Goal: Task Accomplishment & Management: Manage account settings

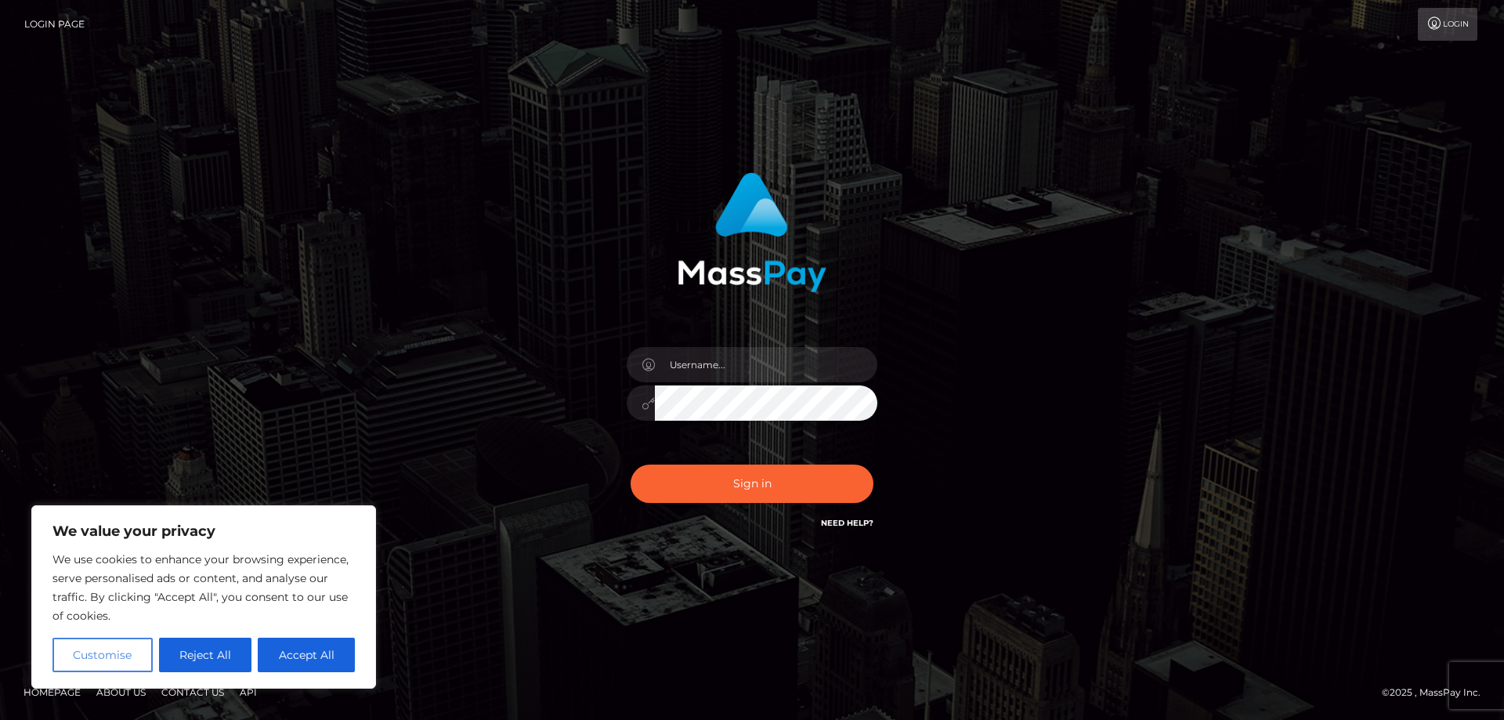
type input "[EMAIL_ADDRESS][DOMAIN_NAME]"
click at [732, 481] on button "Sign in" at bounding box center [751, 483] width 243 height 38
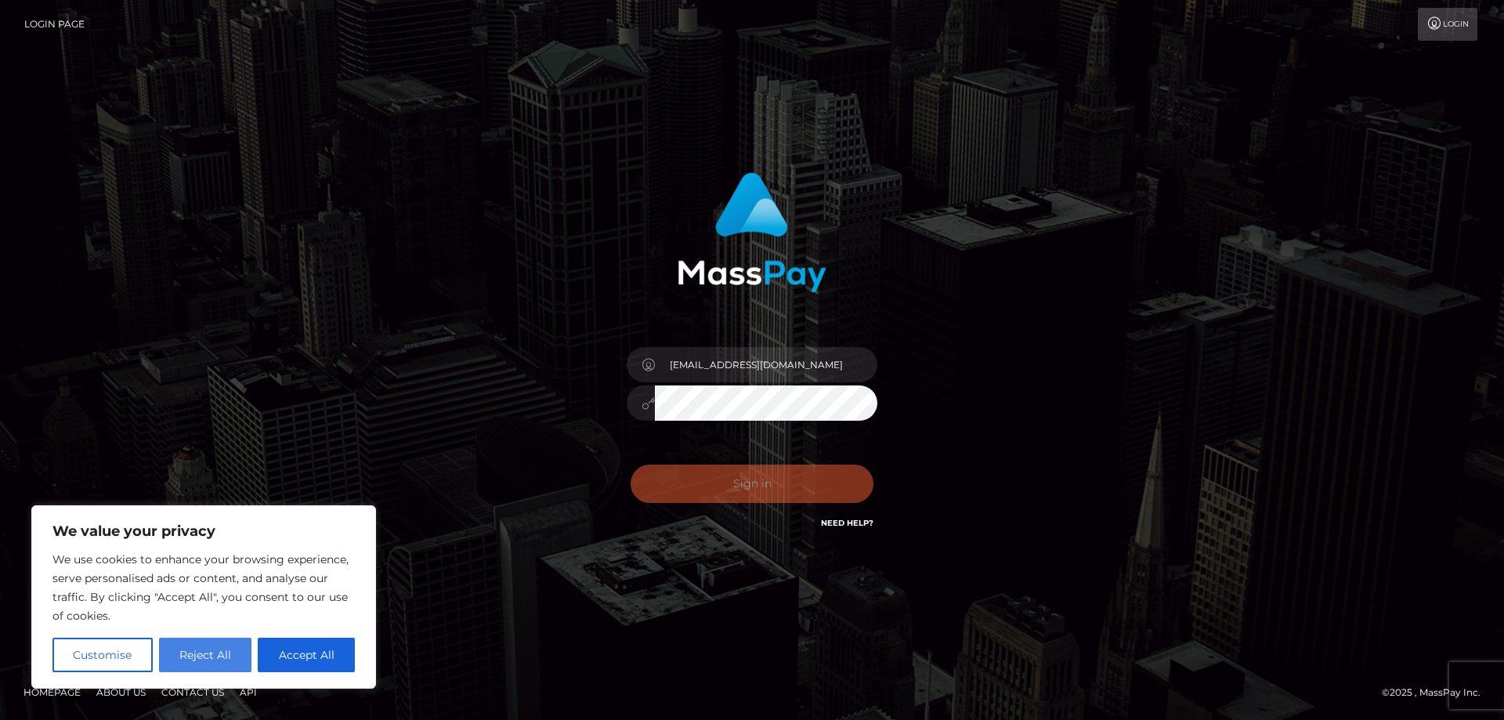
click at [214, 645] on button "Reject All" at bounding box center [205, 655] width 93 height 34
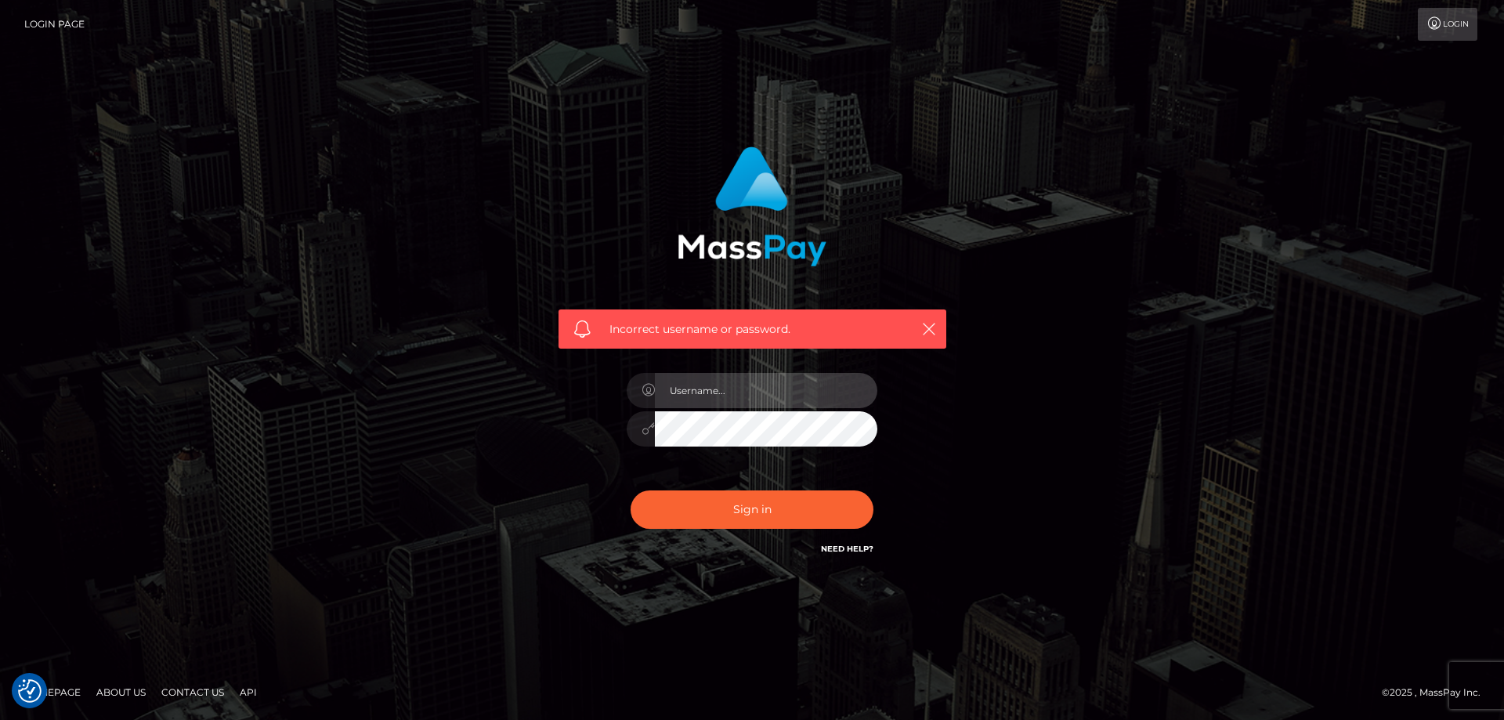
click at [766, 387] on input "text" at bounding box center [766, 390] width 222 height 35
type input "pixie.fansly@gmail.com"
click at [653, 430] on div at bounding box center [752, 426] width 251 height 31
click at [648, 442] on div at bounding box center [752, 426] width 251 height 31
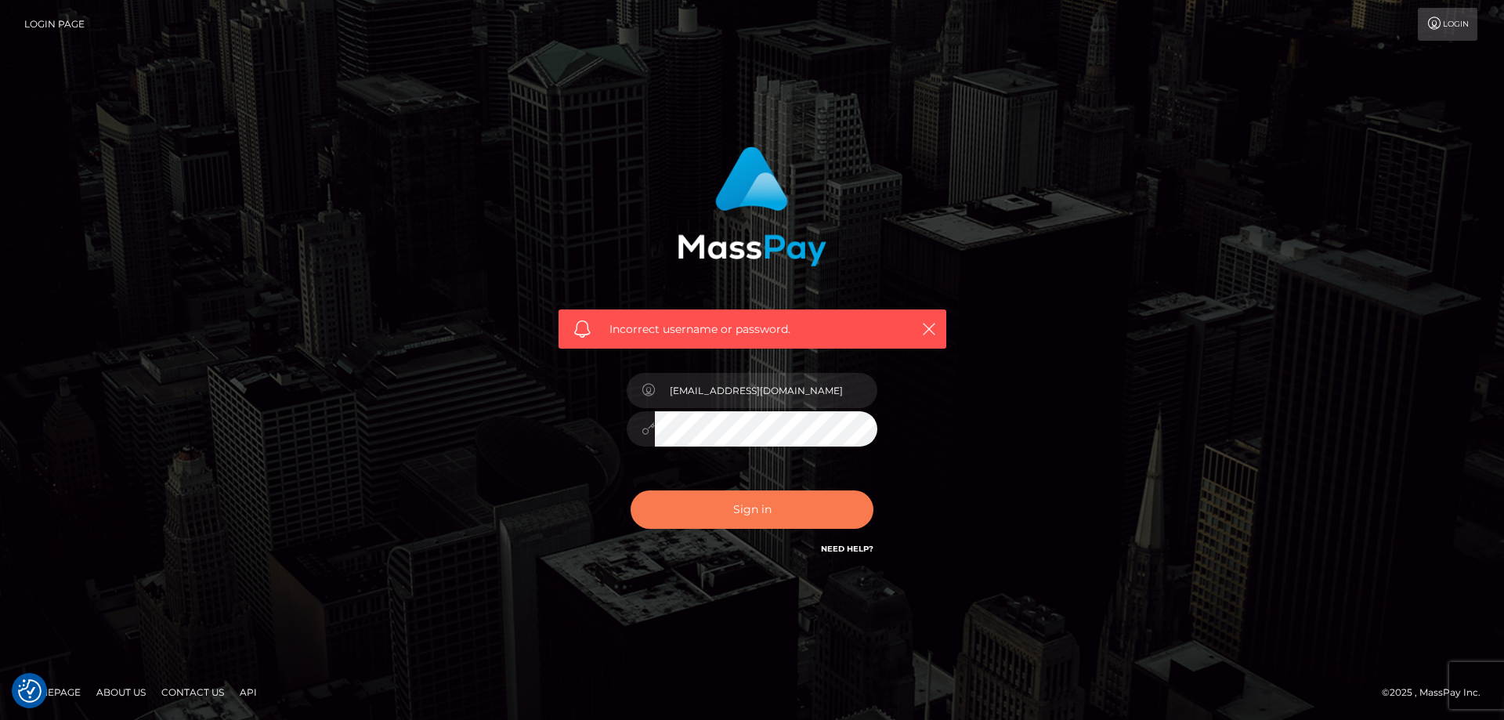
click at [745, 507] on button "Sign in" at bounding box center [751, 509] width 243 height 38
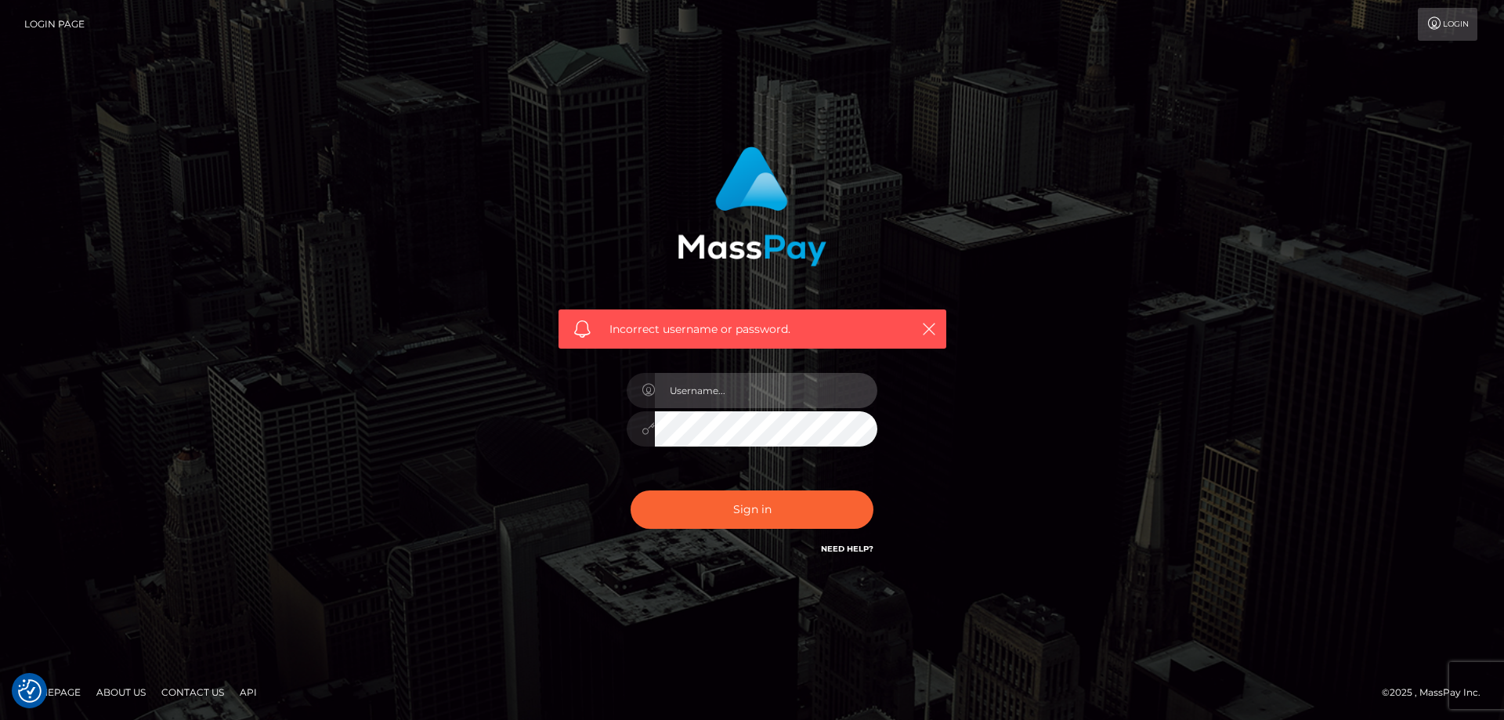
click at [776, 387] on input "text" at bounding box center [766, 390] width 222 height 35
type input "pixie.fansly@gmail.com"
click at [406, 469] on div "Incorrect username or password. pixie.fansly@gmail.com" at bounding box center [751, 360] width 893 height 450
click at [630, 490] on button "Sign in" at bounding box center [751, 509] width 243 height 38
click at [760, 493] on div "Sign in Need Help?" at bounding box center [752, 516] width 274 height 70
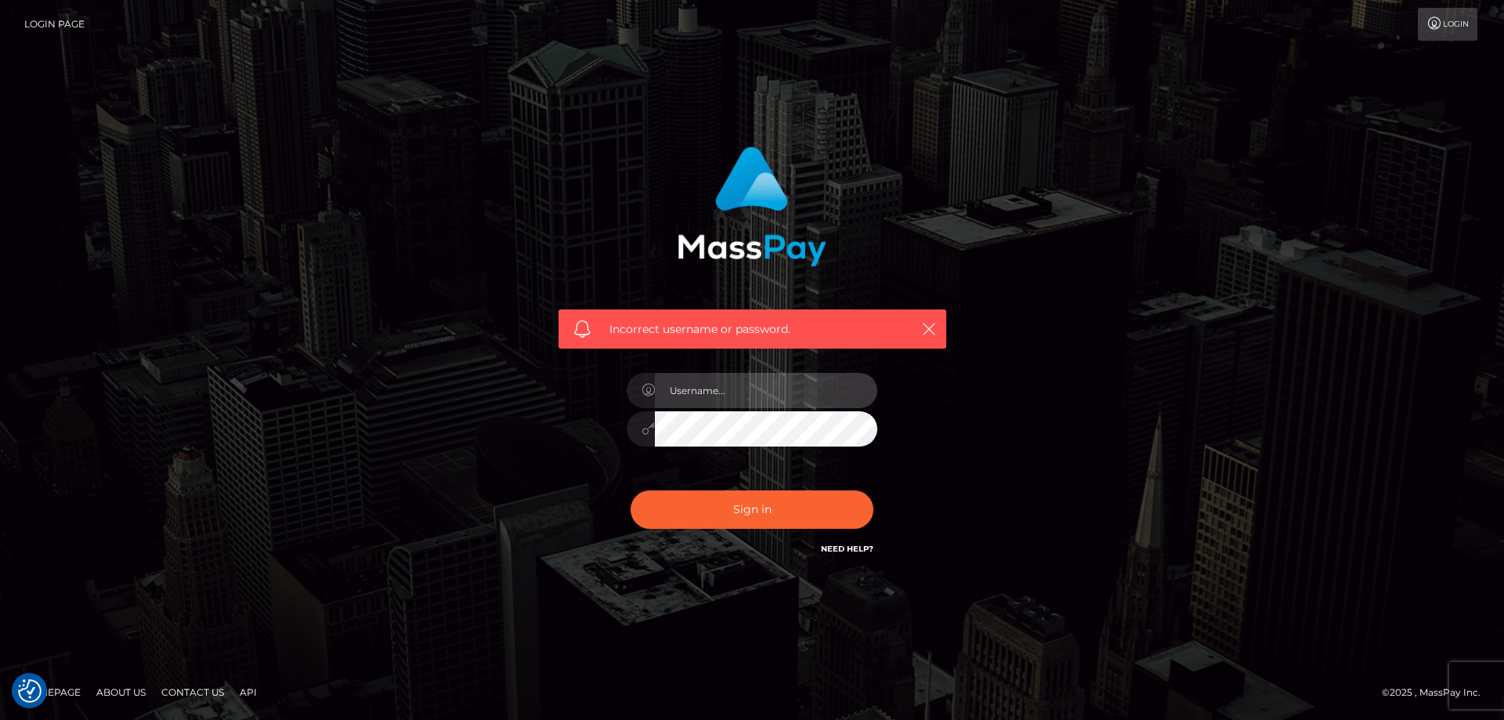
click at [737, 381] on input "text" at bounding box center [766, 390] width 222 height 35
type input "[EMAIL_ADDRESS][DOMAIN_NAME]"
drag, startPoint x: 988, startPoint y: 148, endPoint x: 990, endPoint y: 175, distance: 27.5
click at [990, 175] on div "Incorrect username or password. pixie.fansly@gmail.com" at bounding box center [751, 360] width 893 height 450
click at [623, 433] on div "pixie.fansly@gmail.com" at bounding box center [752, 421] width 274 height 120
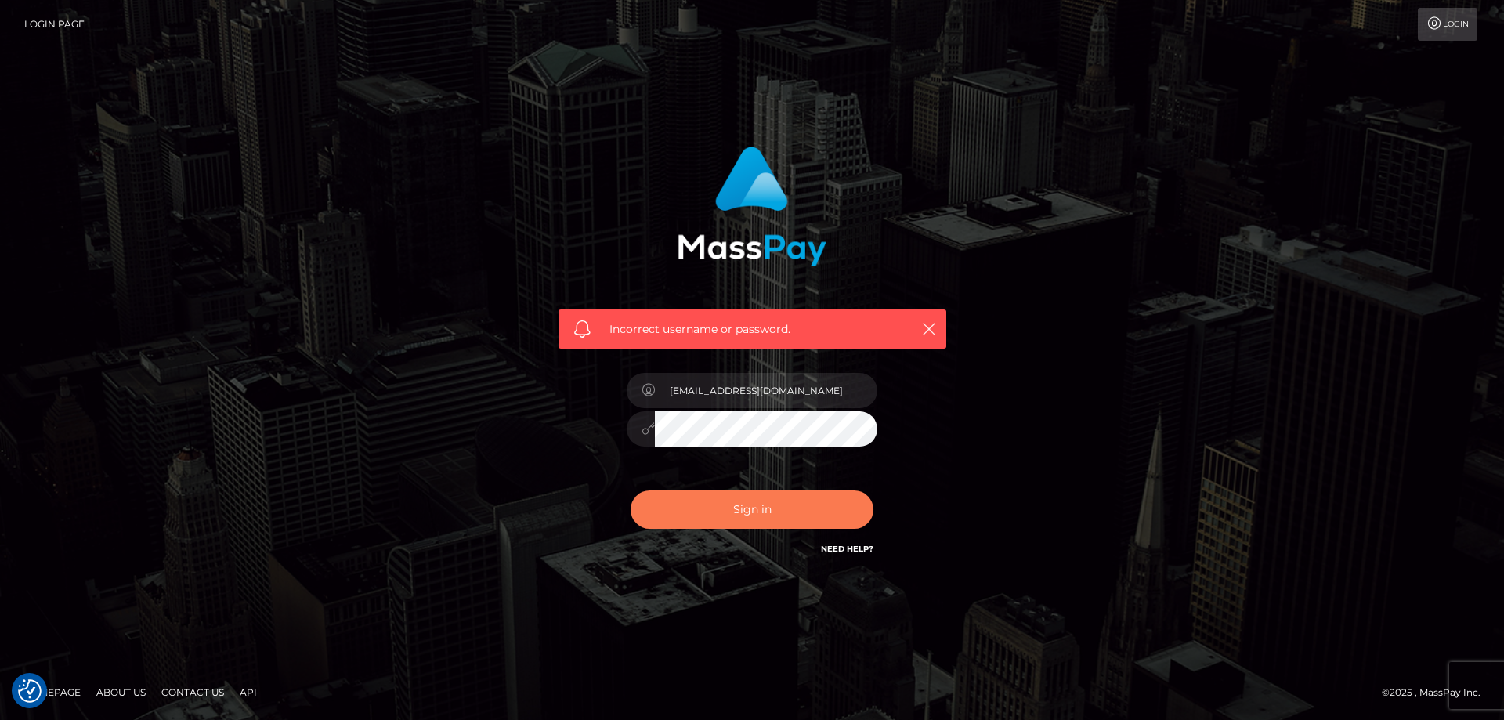
click at [758, 510] on button "Sign in" at bounding box center [751, 509] width 243 height 38
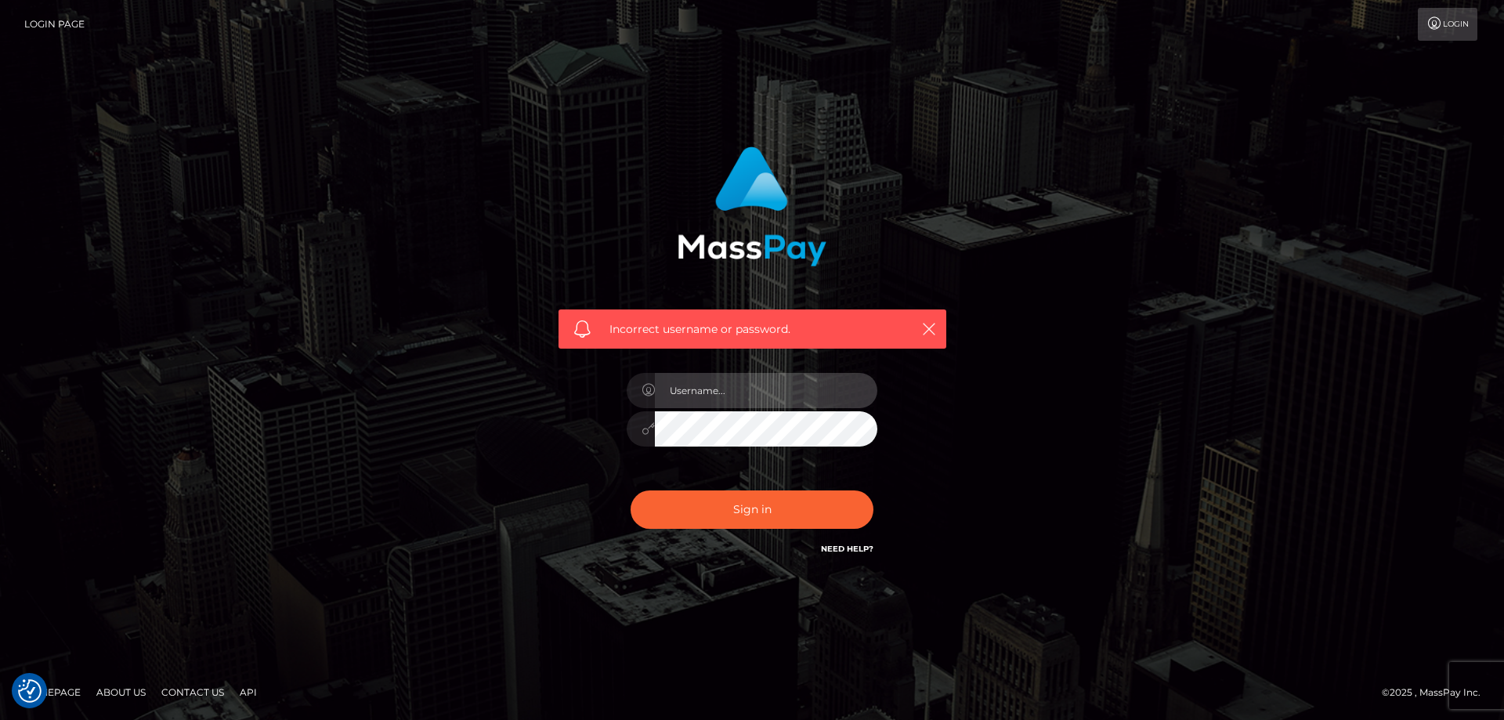
click at [721, 389] on input "text" at bounding box center [766, 390] width 222 height 35
type input "[EMAIL_ADDRESS][DOMAIN_NAME]"
click at [630, 490] on button "Sign in" at bounding box center [751, 509] width 243 height 38
click at [711, 392] on input "text" at bounding box center [766, 390] width 222 height 35
type input "[EMAIL_ADDRESS][DOMAIN_NAME]"
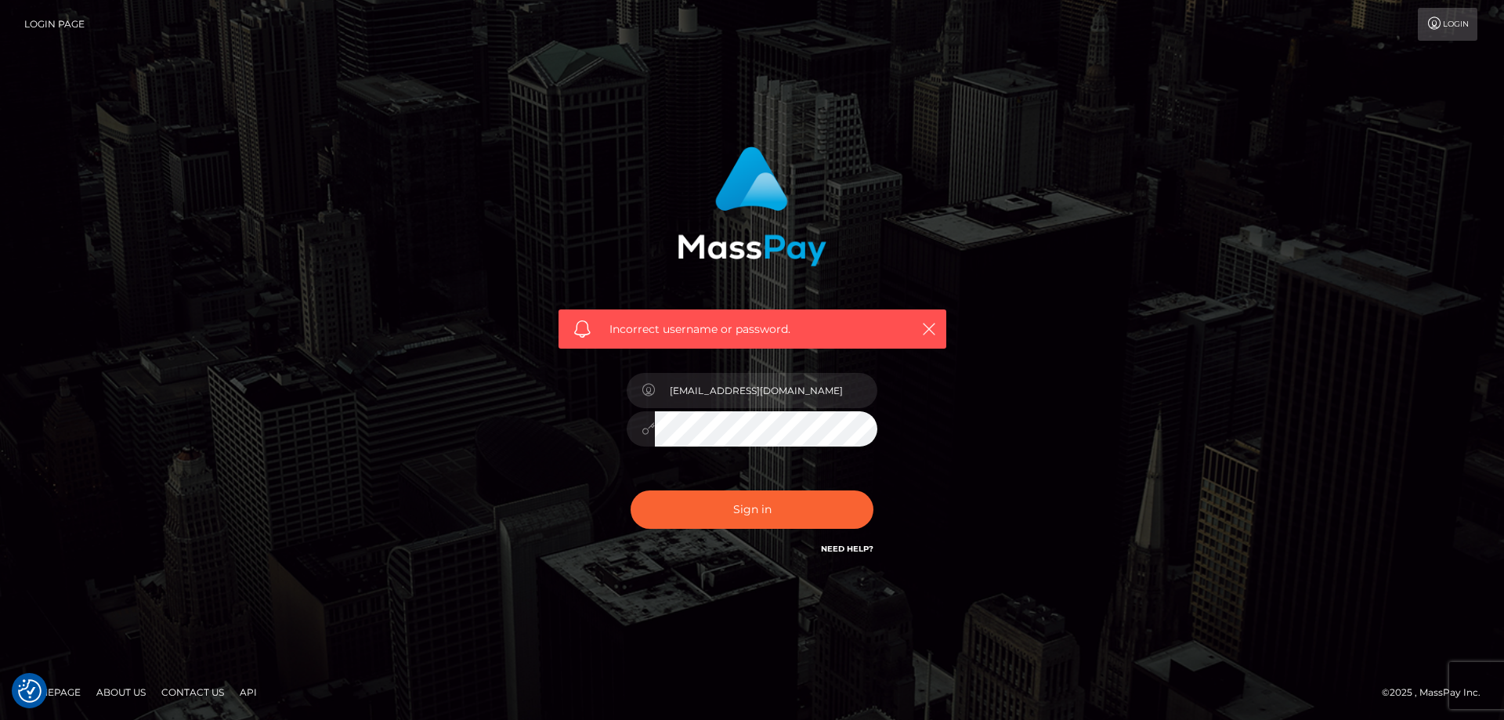
click at [619, 435] on div "[EMAIL_ADDRESS][DOMAIN_NAME]" at bounding box center [752, 421] width 274 height 120
click at [630, 490] on button "Sign in" at bounding box center [751, 509] width 243 height 38
click at [1456, 33] on link "Login" at bounding box center [1448, 24] width 60 height 33
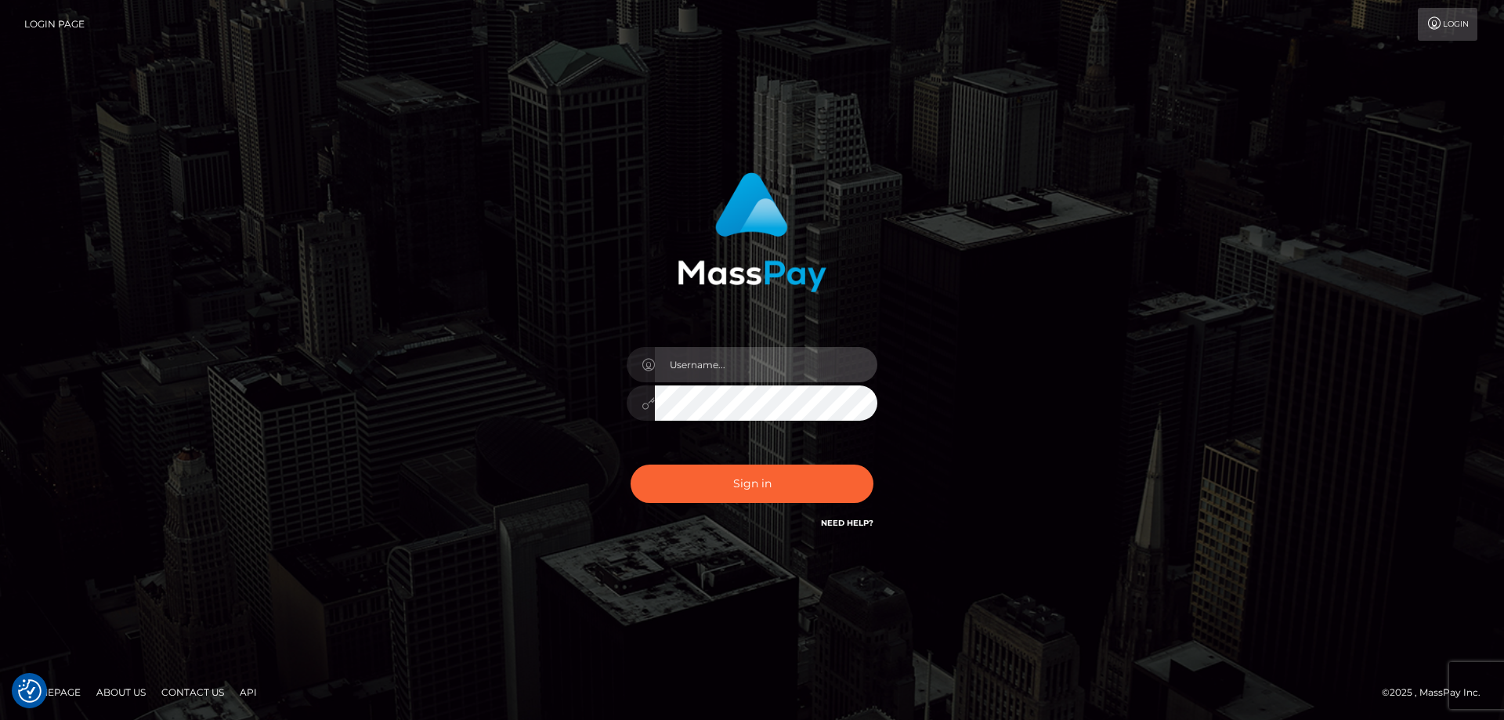
click at [764, 366] on input "text" at bounding box center [766, 364] width 222 height 35
type input "[EMAIL_ADDRESS][DOMAIN_NAME]"
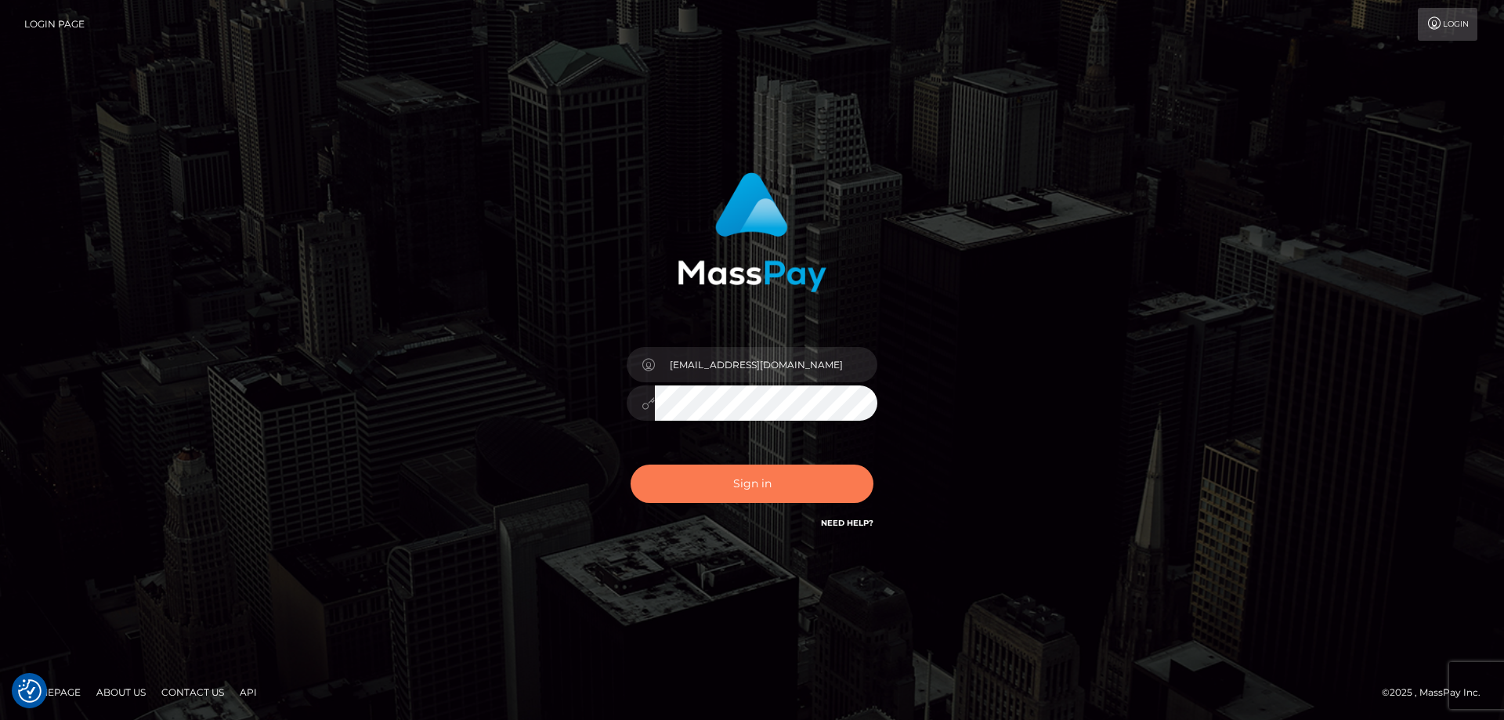
click at [747, 478] on button "Sign in" at bounding box center [751, 483] width 243 height 38
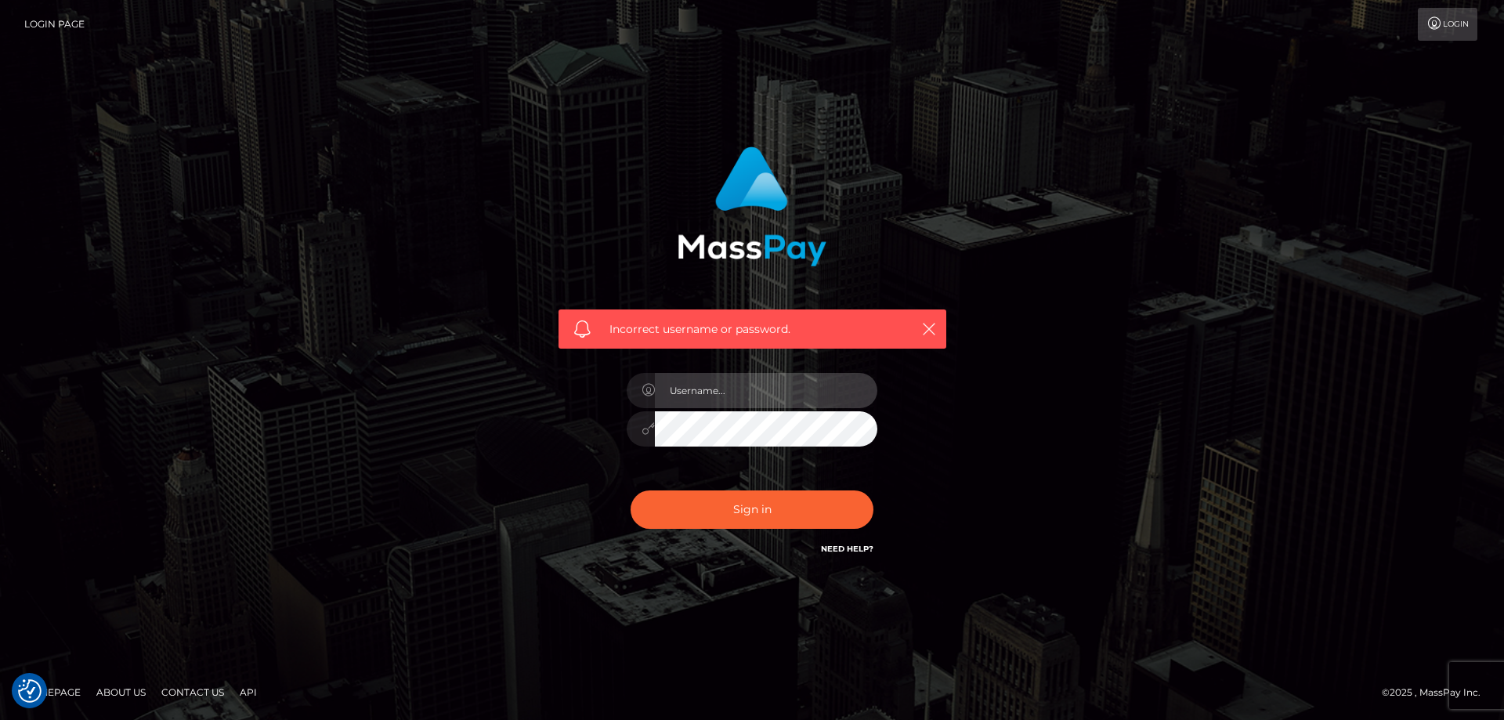
click at [715, 397] on input "text" at bounding box center [766, 390] width 222 height 35
type input "[EMAIL_ADDRESS][DOMAIN_NAME]"
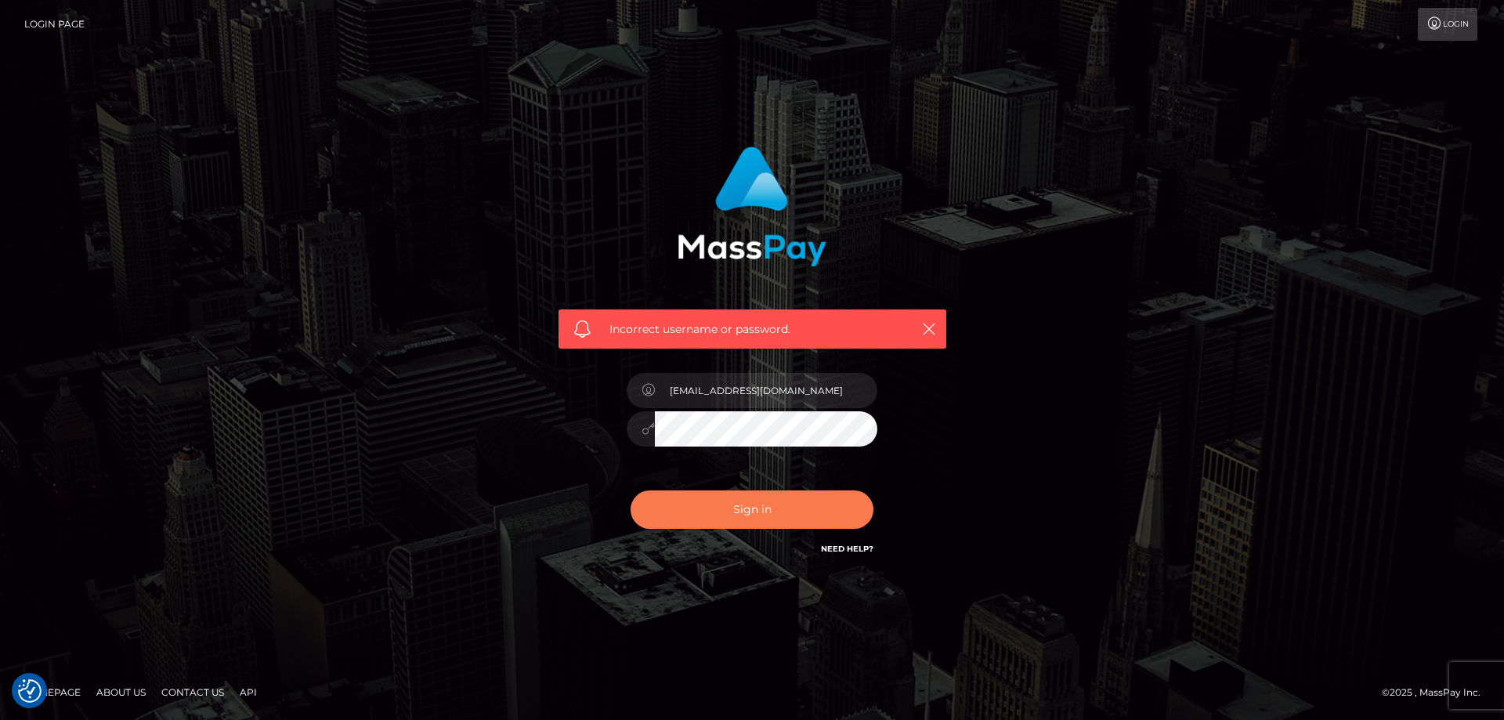
click at [712, 514] on button "Sign in" at bounding box center [751, 509] width 243 height 38
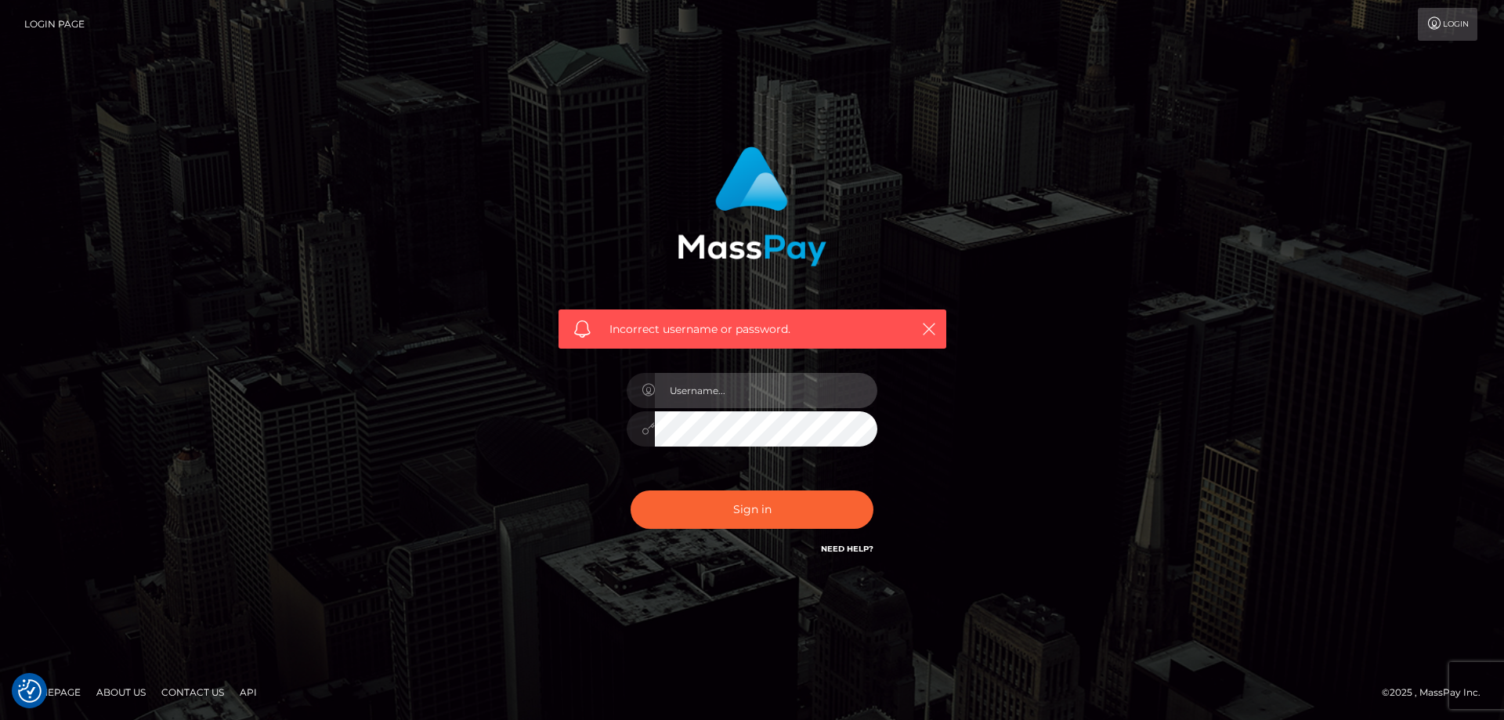
click at [723, 402] on input "text" at bounding box center [766, 390] width 222 height 35
click at [989, 593] on div "Incorrect username or password." at bounding box center [752, 359] width 1504 height 685
click at [727, 375] on input "text" at bounding box center [766, 390] width 222 height 35
type input "pixie.fansly@gmail.com"
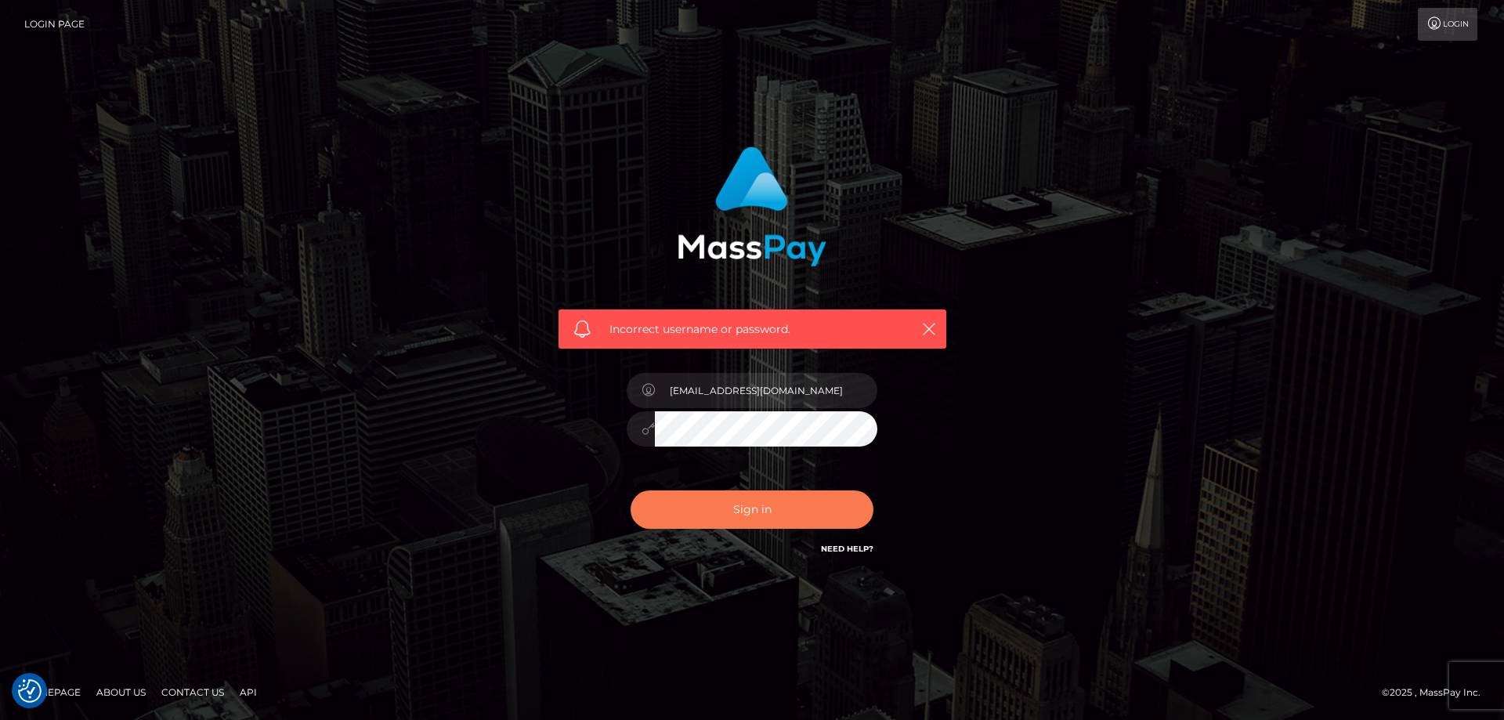
click at [740, 504] on button "Sign in" at bounding box center [751, 509] width 243 height 38
